Goal: Transaction & Acquisition: Purchase product/service

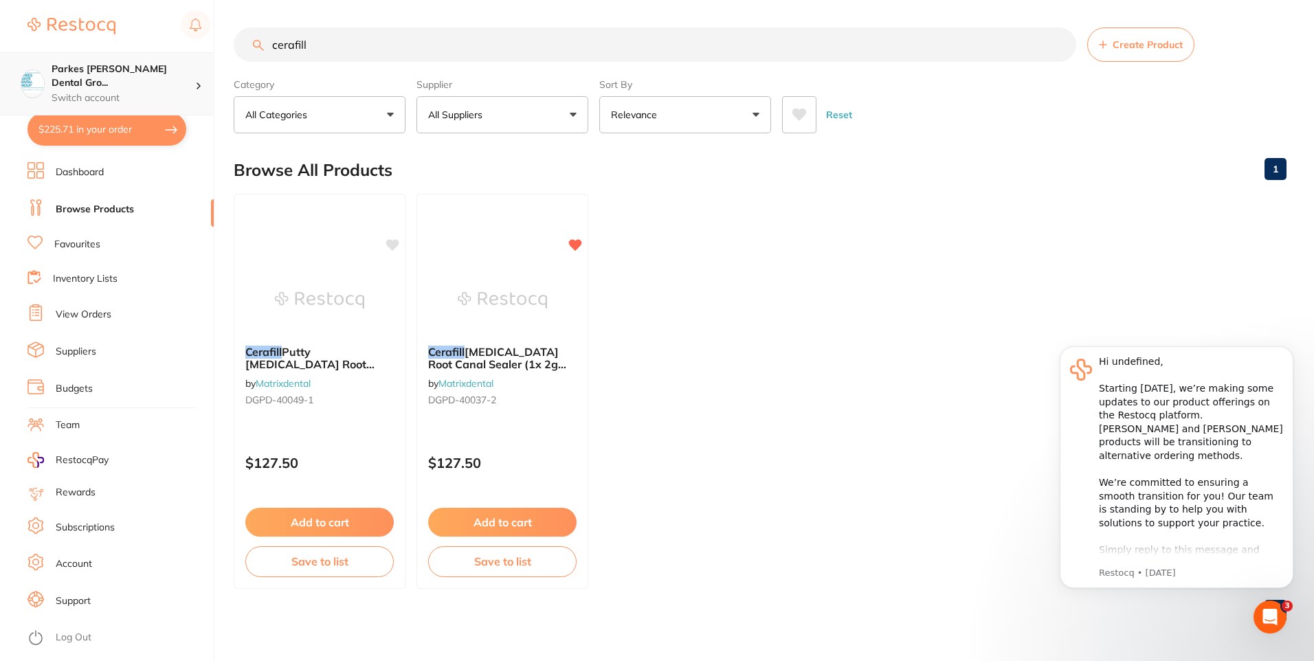
scroll to position [1, 0]
drag, startPoint x: 387, startPoint y: 46, endPoint x: 115, endPoint y: 57, distance: 272.4
click at [111, 57] on div "$225.71 Parkes [PERSON_NAME] Dental Gro... Switch account Parkes [PERSON_NAME] …" at bounding box center [657, 330] width 1314 height 661
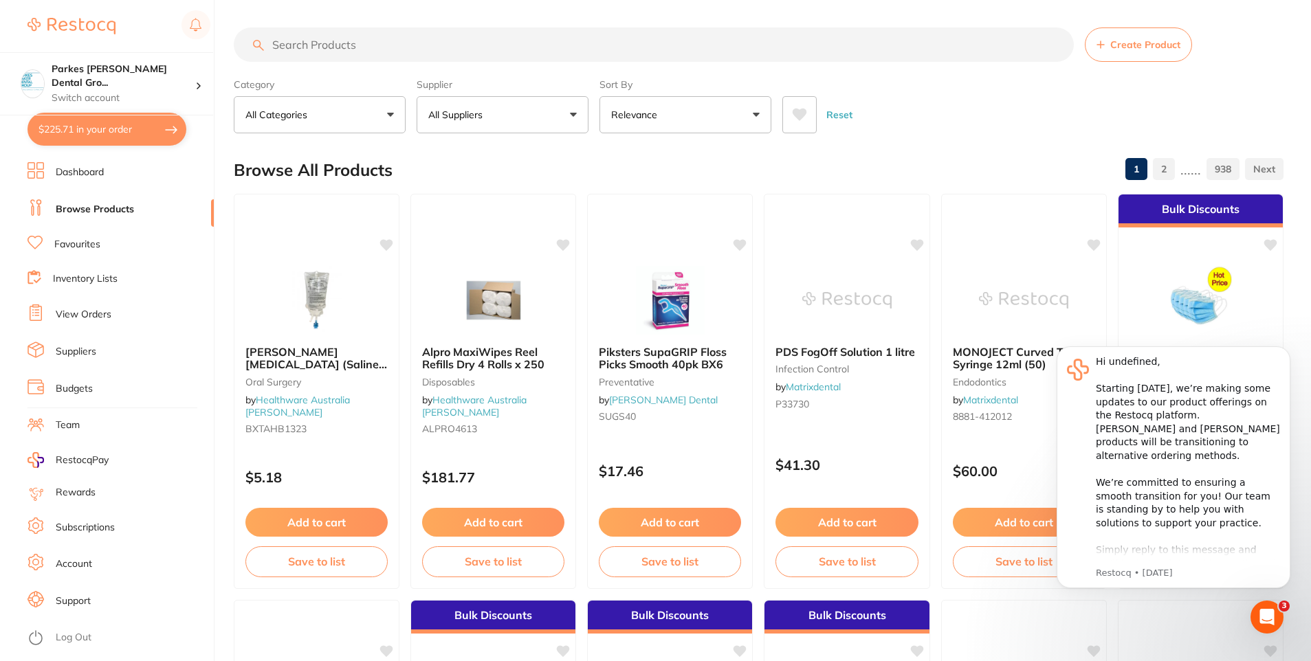
scroll to position [0, 0]
click at [333, 38] on input "search" at bounding box center [654, 44] width 840 height 34
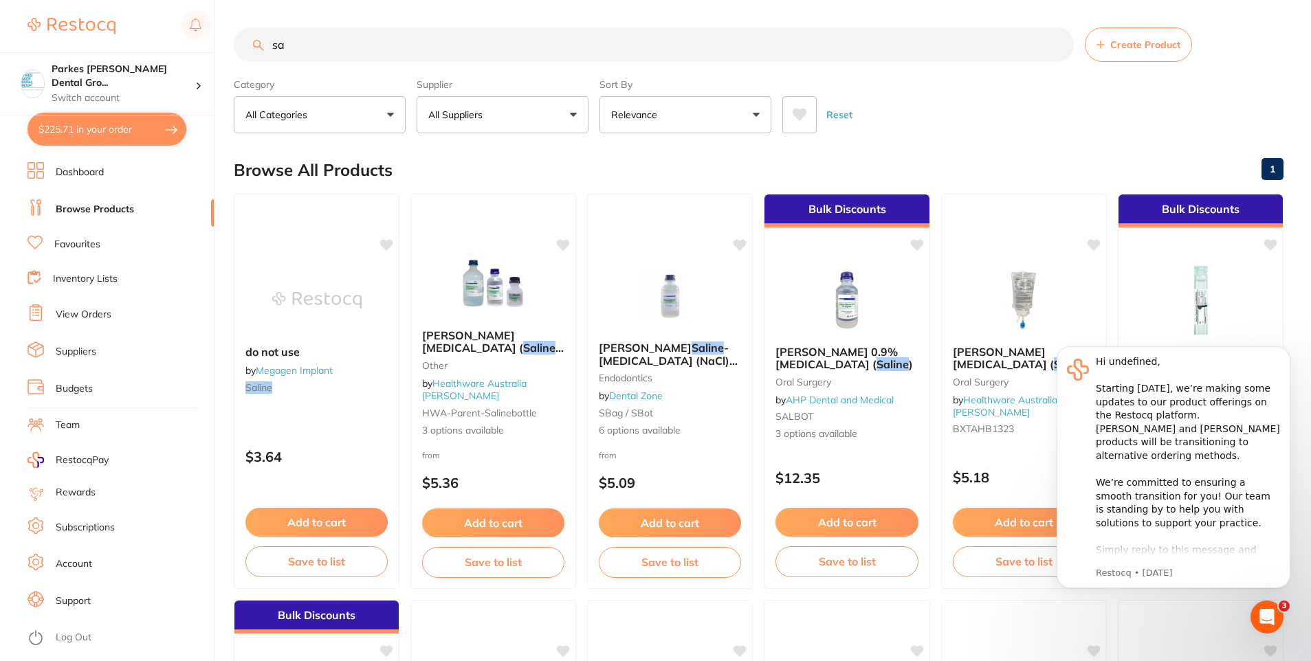
type input "s"
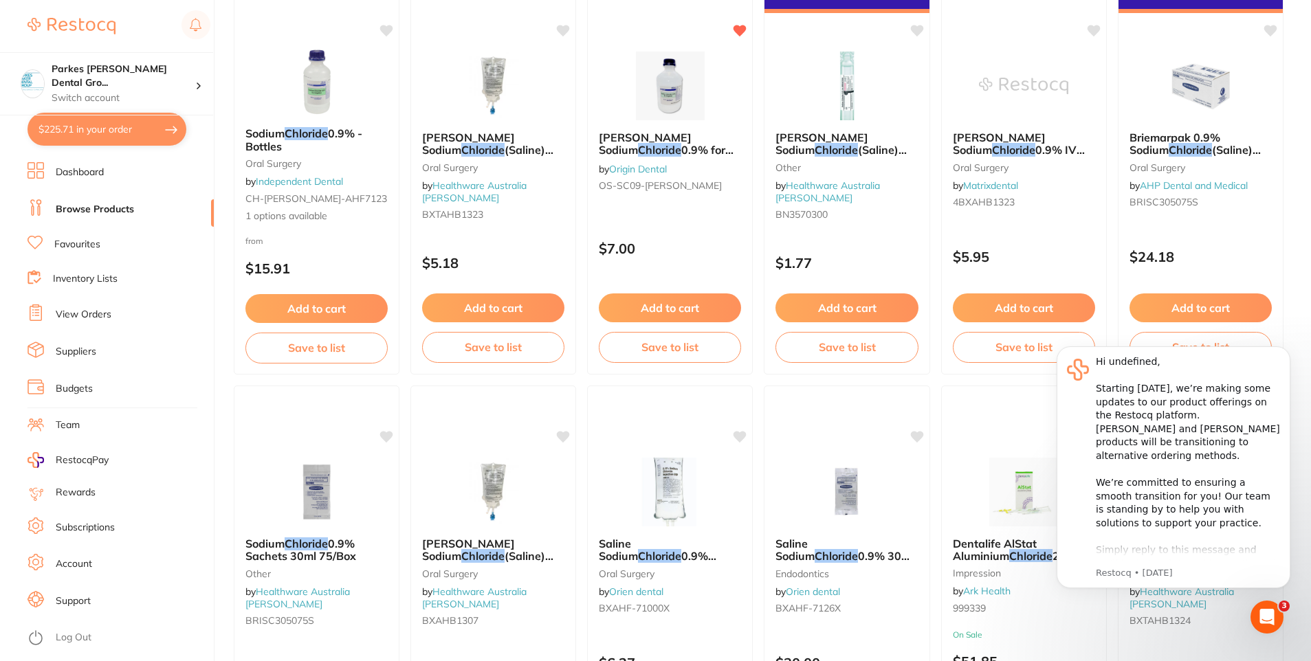
scroll to position [619, 0]
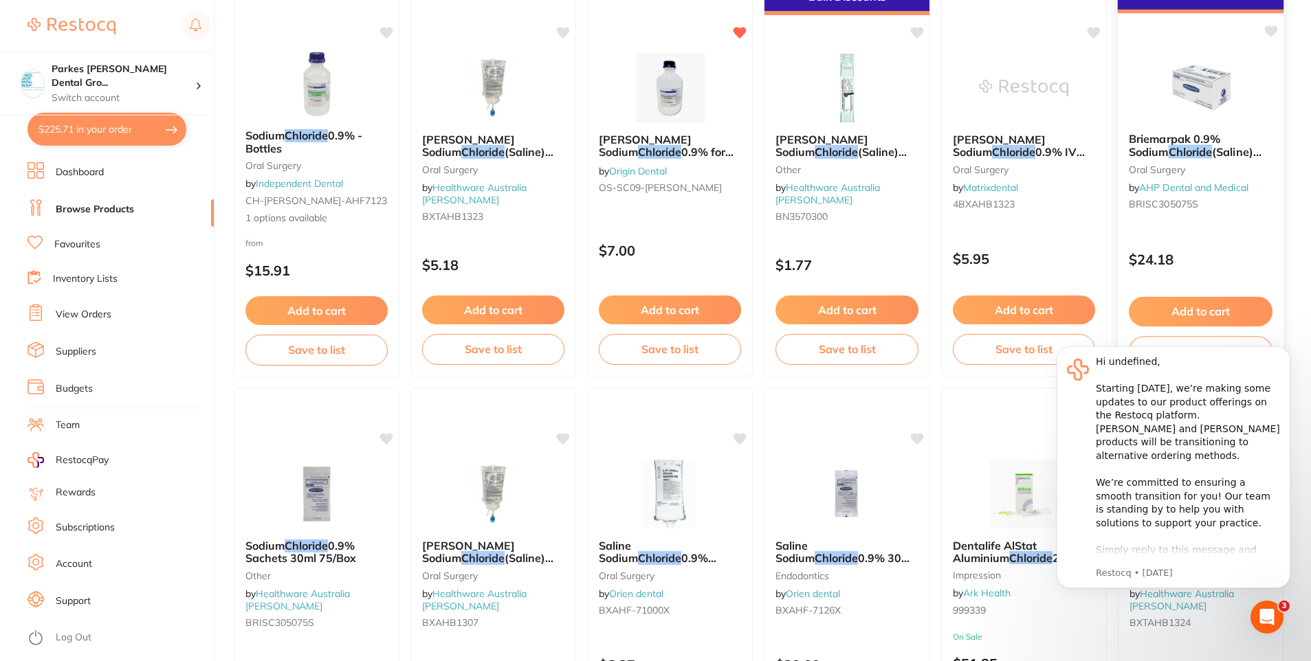
type input "chloride"
click at [1169, 103] on img at bounding box center [1200, 86] width 90 height 69
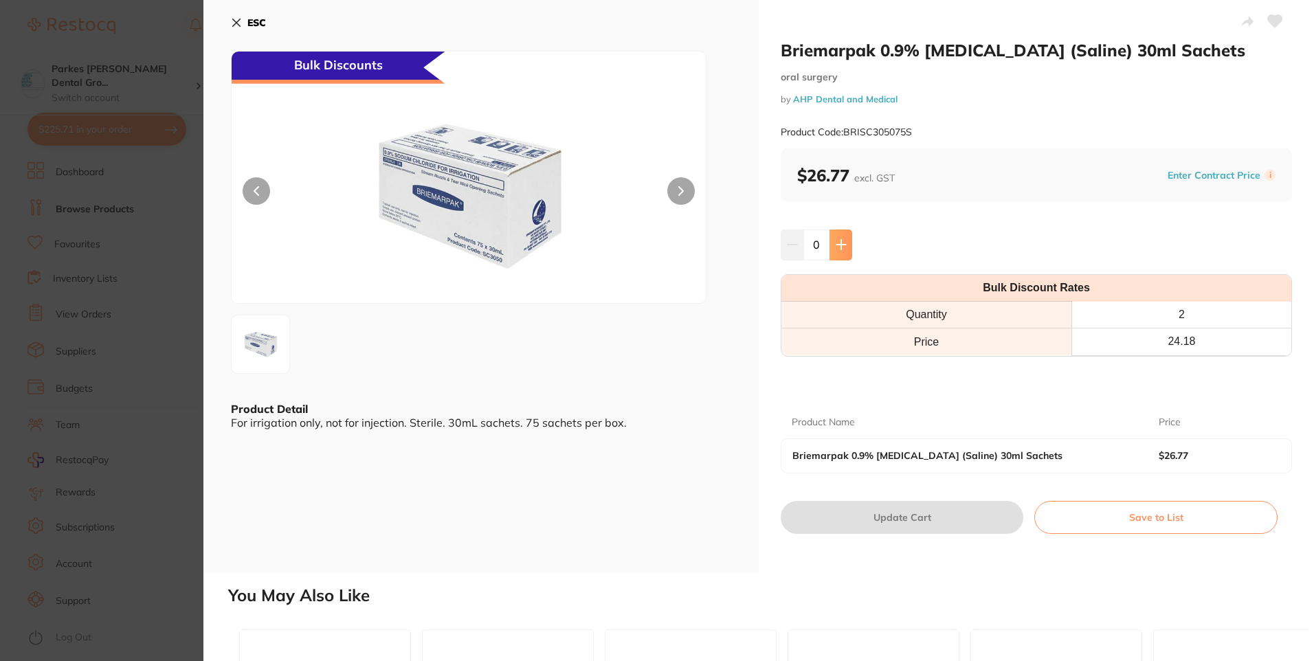
click at [839, 234] on button at bounding box center [841, 245] width 23 height 30
type input "1"
click at [923, 509] on button "Update Cart" at bounding box center [902, 517] width 243 height 33
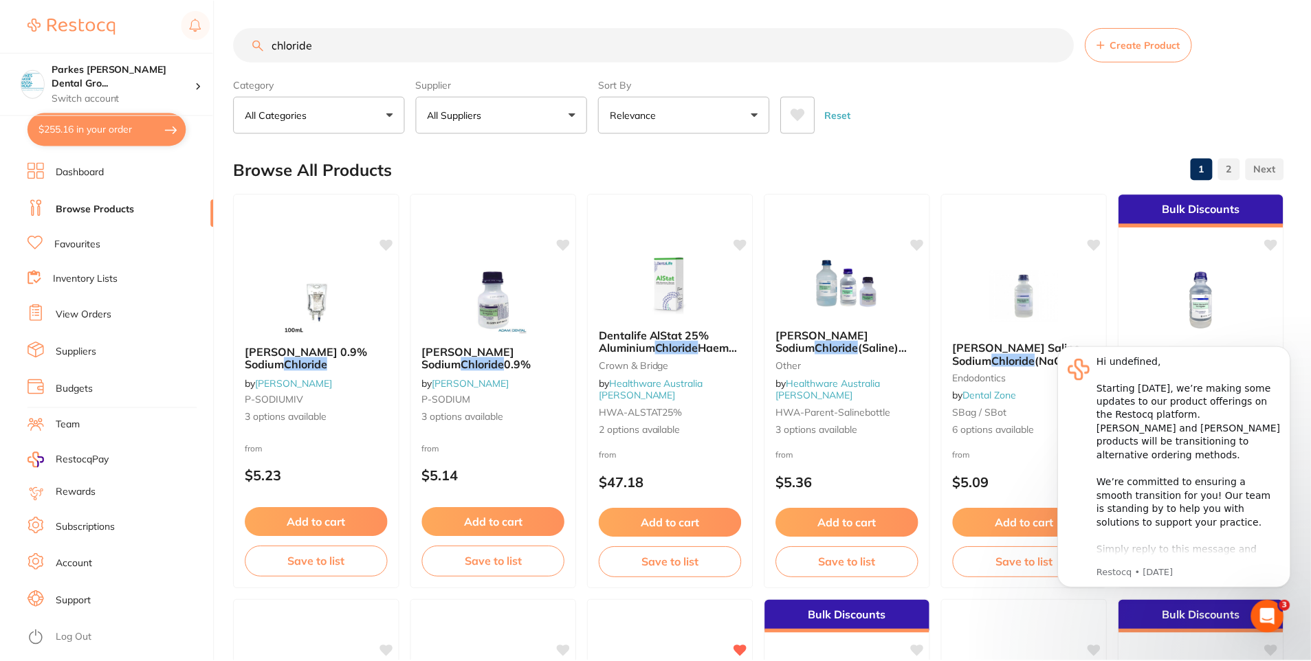
scroll to position [619, 0]
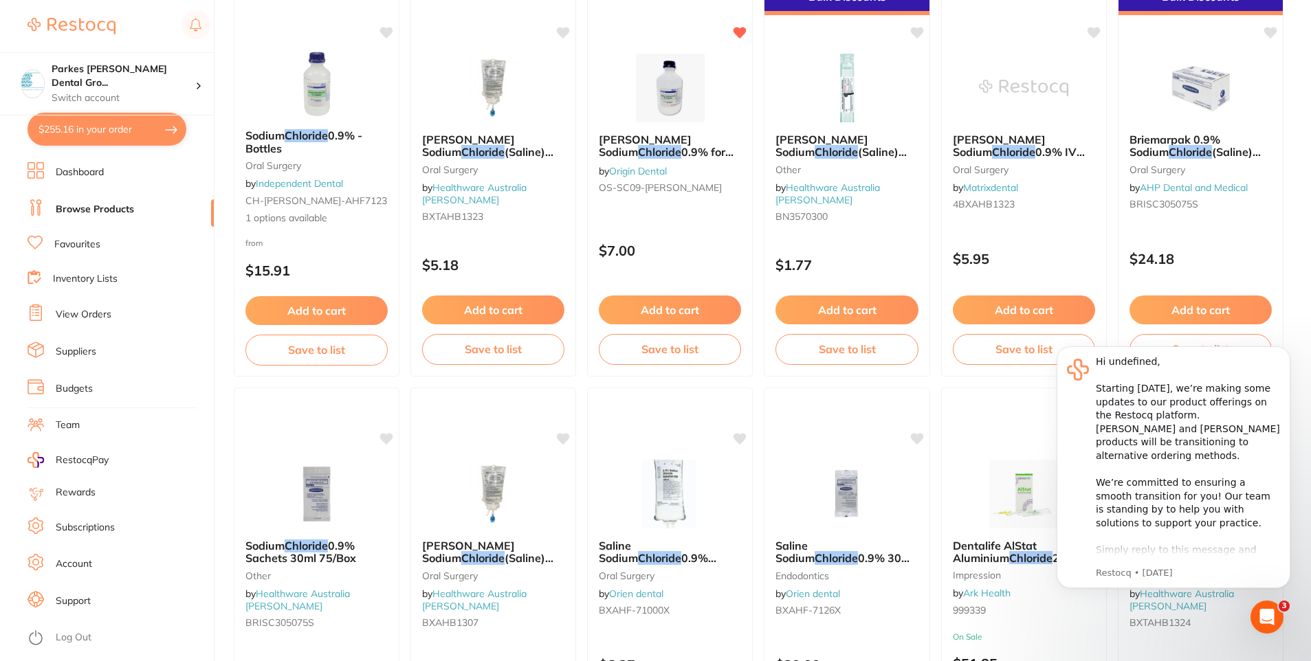
click at [140, 131] on button "$255.16 in your order" at bounding box center [106, 129] width 159 height 33
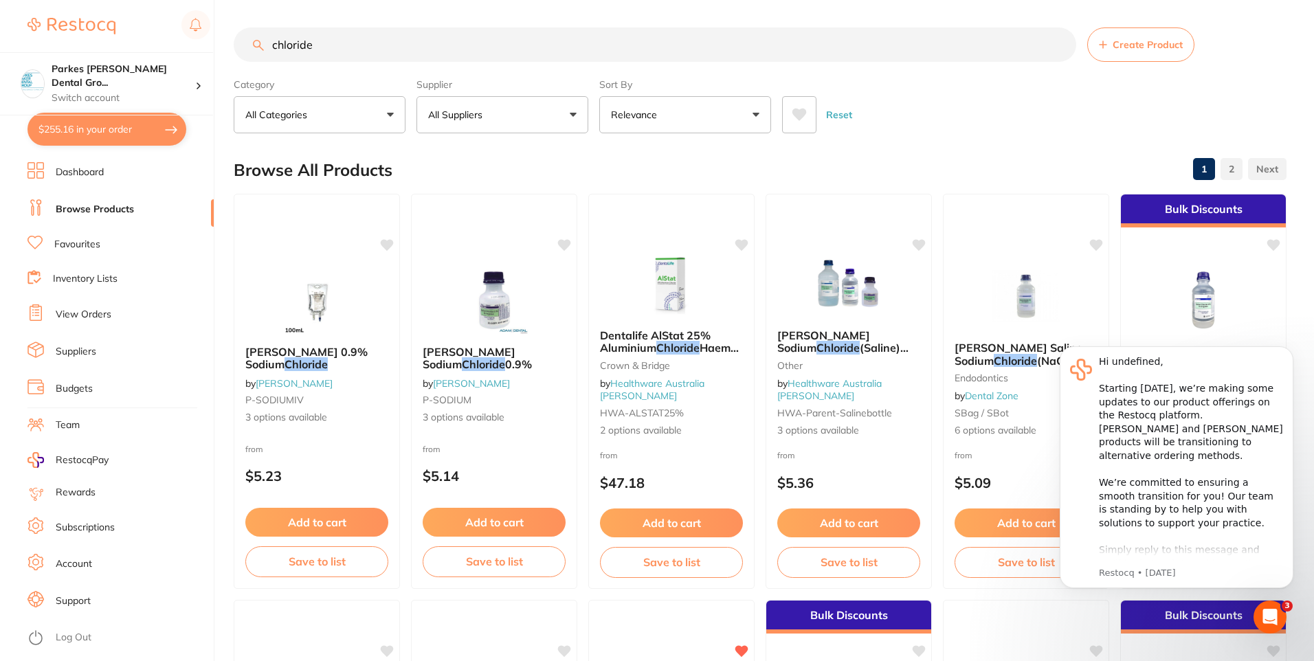
checkbox input "true"
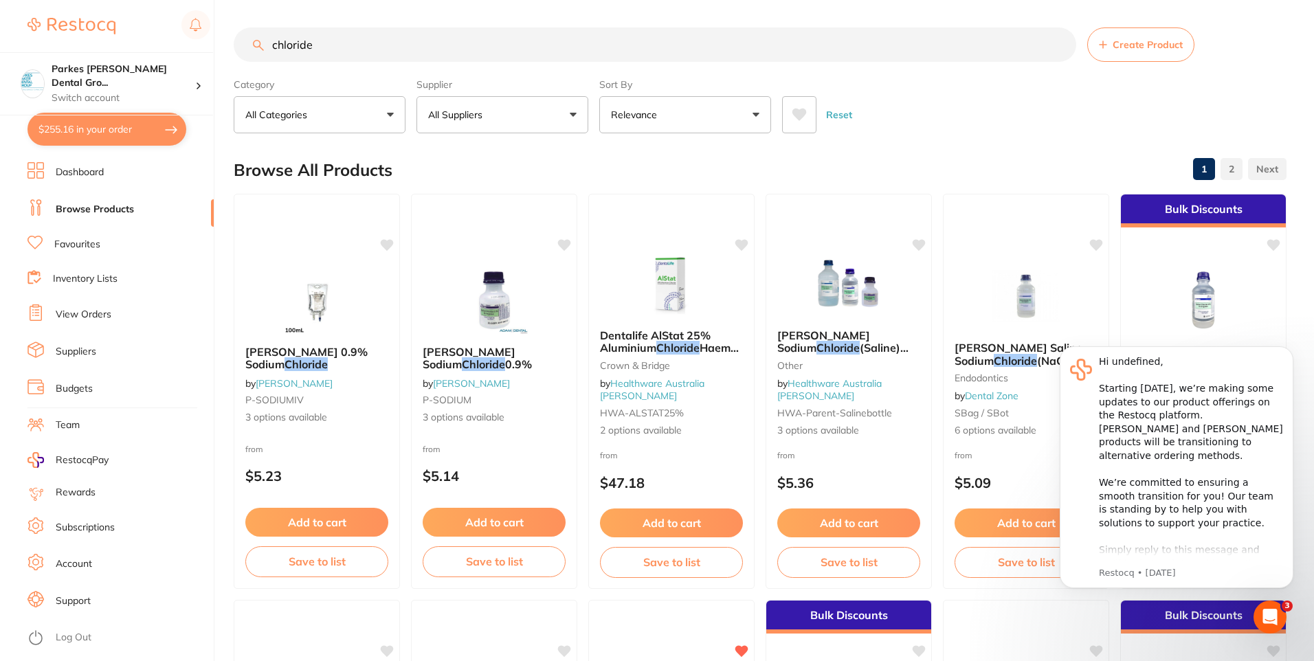
checkbox input "true"
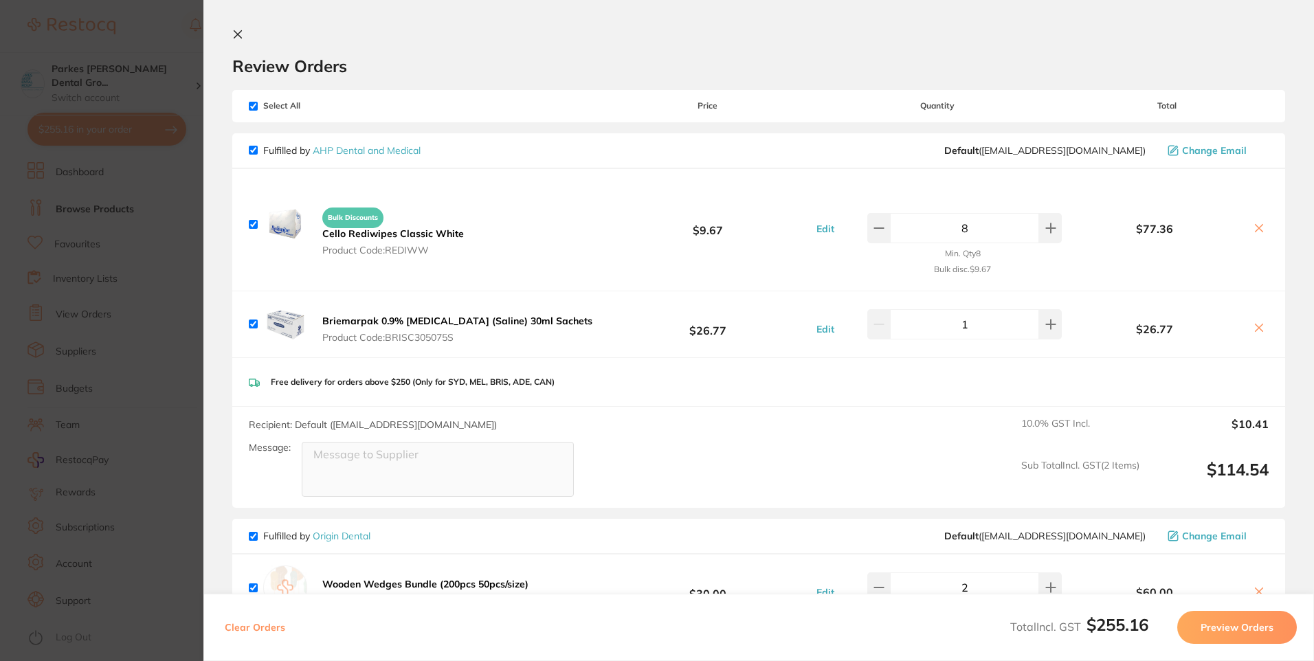
click at [159, 41] on section "Update RRP Set your pre negotiated price for this item. Item Agreed RRP (excl. …" at bounding box center [657, 330] width 1314 height 661
